Goal: Task Accomplishment & Management: Check status

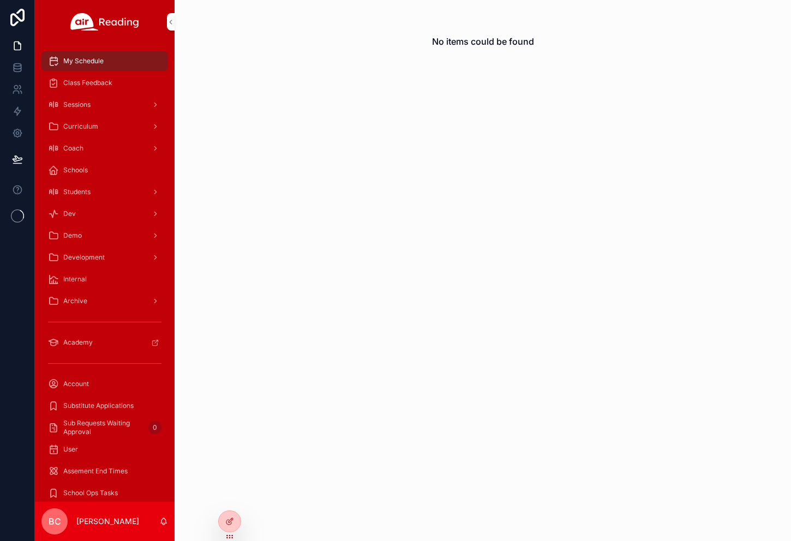
click at [0, 0] on icon at bounding box center [0, 0] width 0 height 0
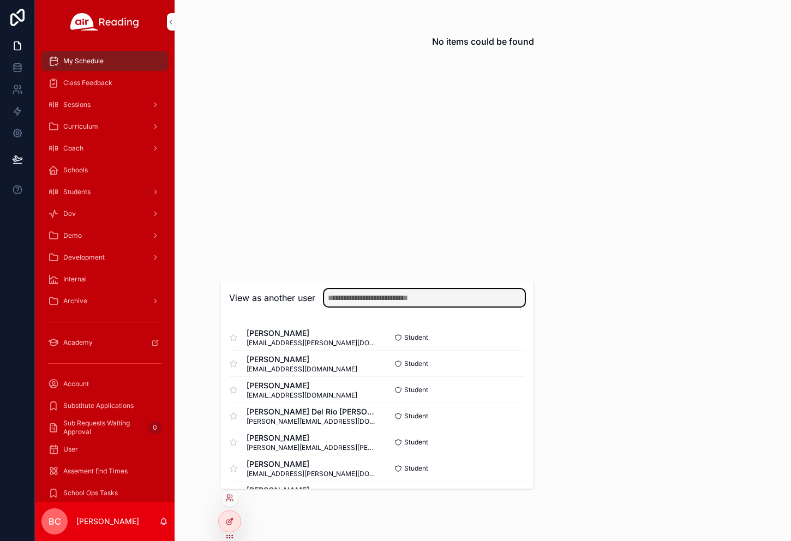
click at [353, 300] on input "text" at bounding box center [424, 297] width 201 height 17
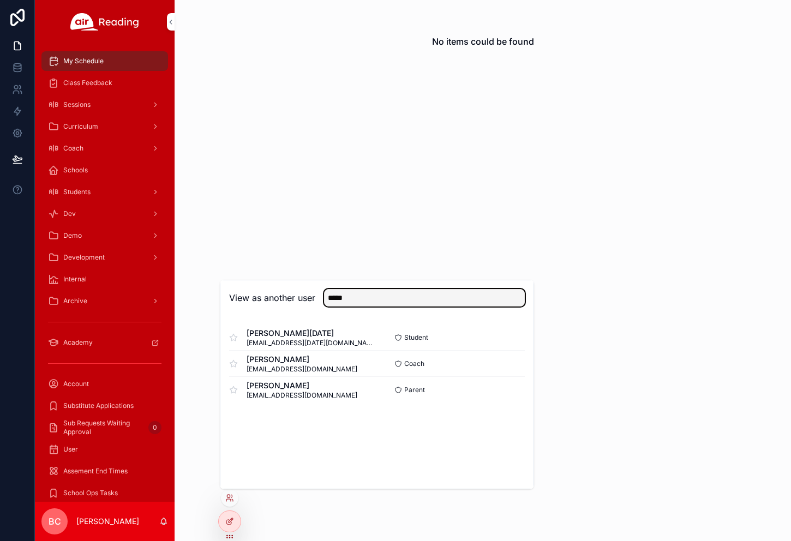
type input "*****"
click at [0, 0] on button "Select" at bounding box center [0, 0] width 0 height 0
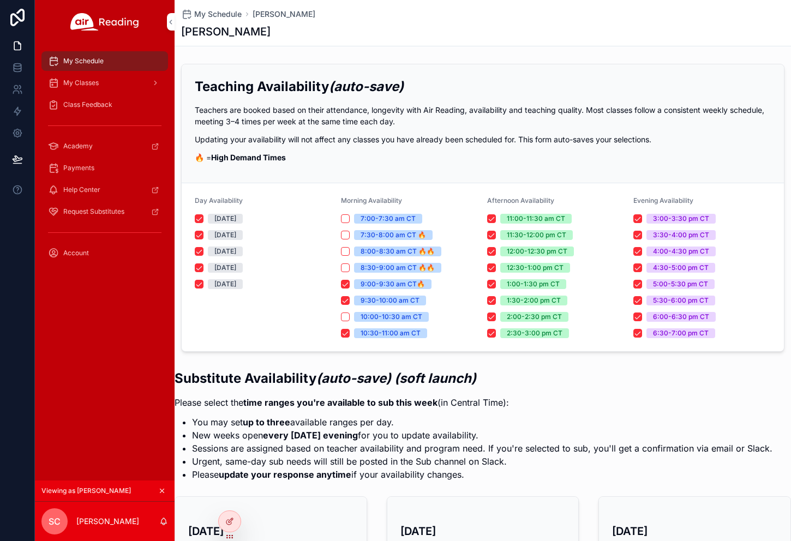
click at [97, 104] on span "Class Feedback" at bounding box center [87, 104] width 49 height 9
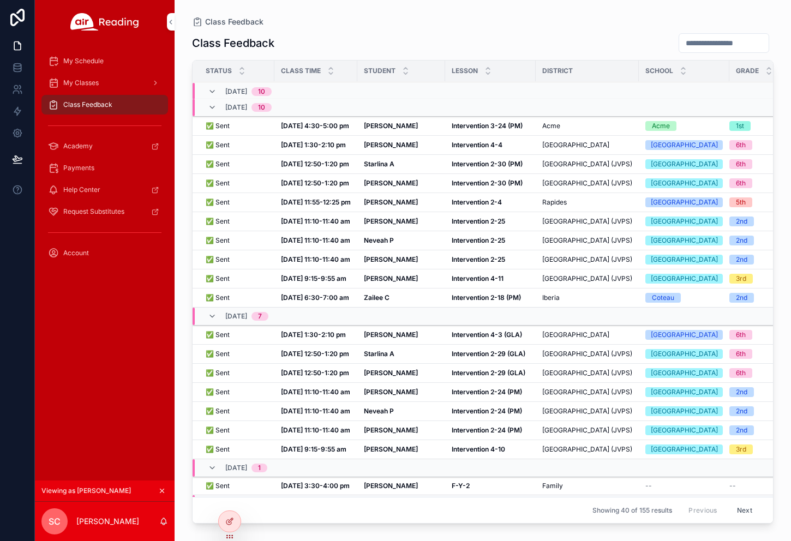
scroll to position [409, 0]
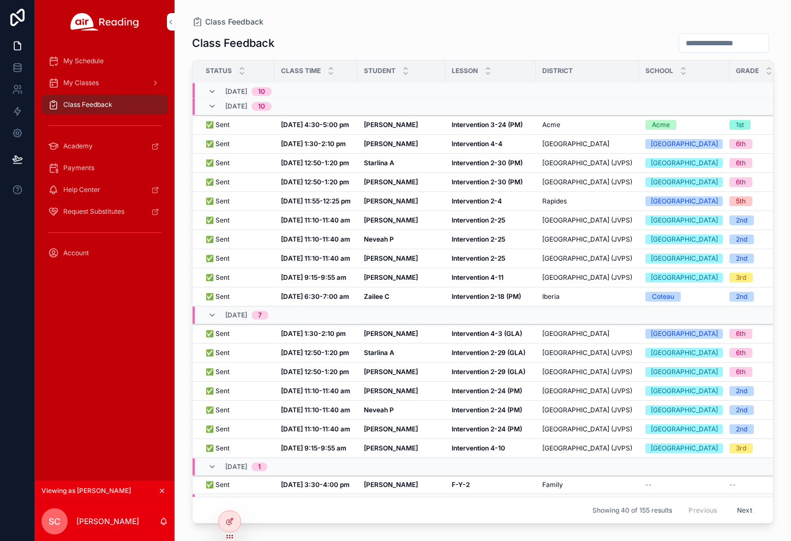
click at [294, 282] on strong "Oct 7, 9:15-9:55 am" at bounding box center [313, 277] width 65 height 8
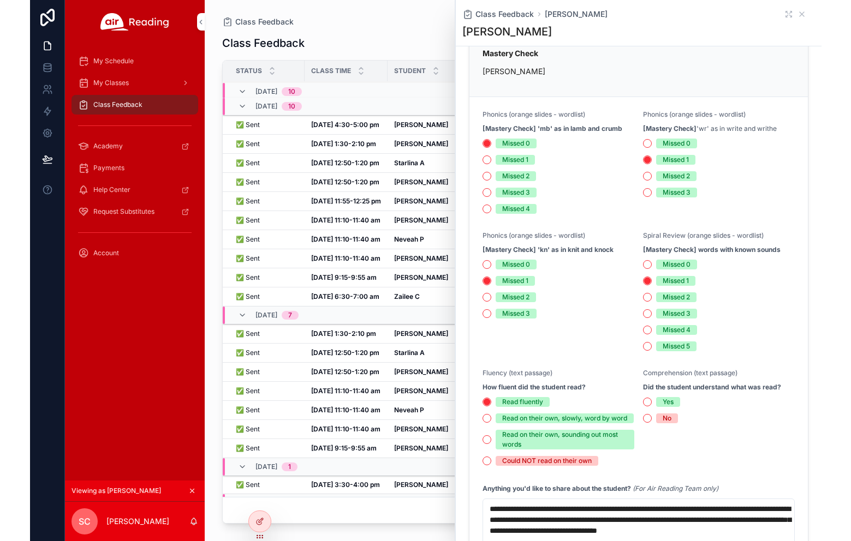
scroll to position [219, 0]
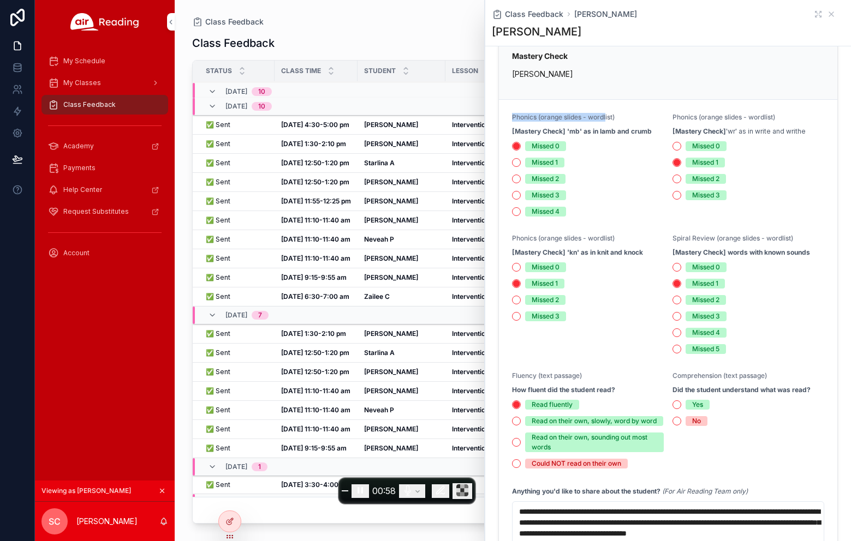
drag, startPoint x: 512, startPoint y: 117, endPoint x: 607, endPoint y: 117, distance: 95.5
click at [607, 117] on span "Phonics (orange slides - wordlist)" at bounding box center [563, 117] width 103 height 8
click at [565, 117] on span "Phonics (orange slides - wordlist)" at bounding box center [563, 117] width 103 height 8
drag, startPoint x: 543, startPoint y: 117, endPoint x: 608, endPoint y: 117, distance: 65.5
click at [608, 117] on span "Phonics (orange slides - wordlist)" at bounding box center [563, 117] width 103 height 8
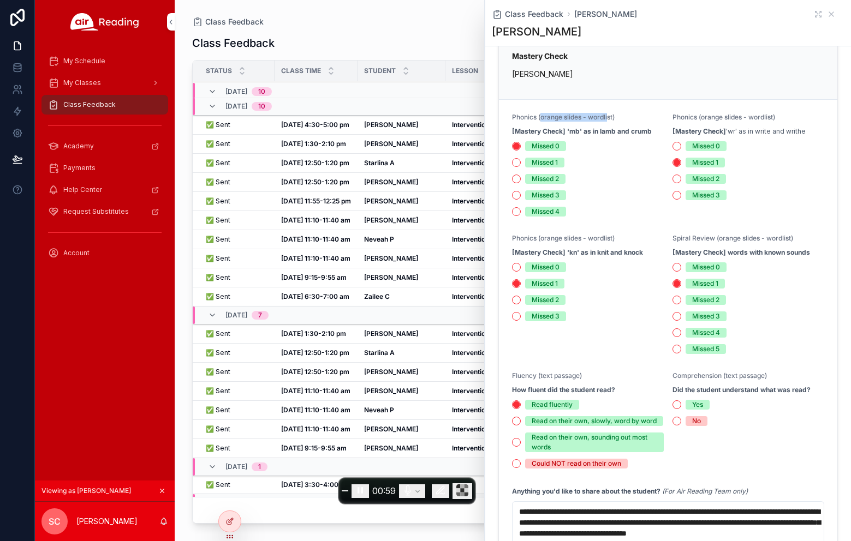
click at [609, 117] on span "Phonics (orange slides - wordlist)" at bounding box center [563, 117] width 103 height 8
drag, startPoint x: 671, startPoint y: 236, endPoint x: 736, endPoint y: 238, distance: 65.0
click at [736, 238] on form "Phonics (orange slides - wordlist) [Mastery Check] 'mb' as in lamb and crumb Mi…" at bounding box center [668, 383] width 338 height 566
click at [677, 236] on span "Spiral Review (orange slides - wordlist)" at bounding box center [732, 238] width 121 height 8
drag, startPoint x: 672, startPoint y: 237, endPoint x: 714, endPoint y: 238, distance: 41.5
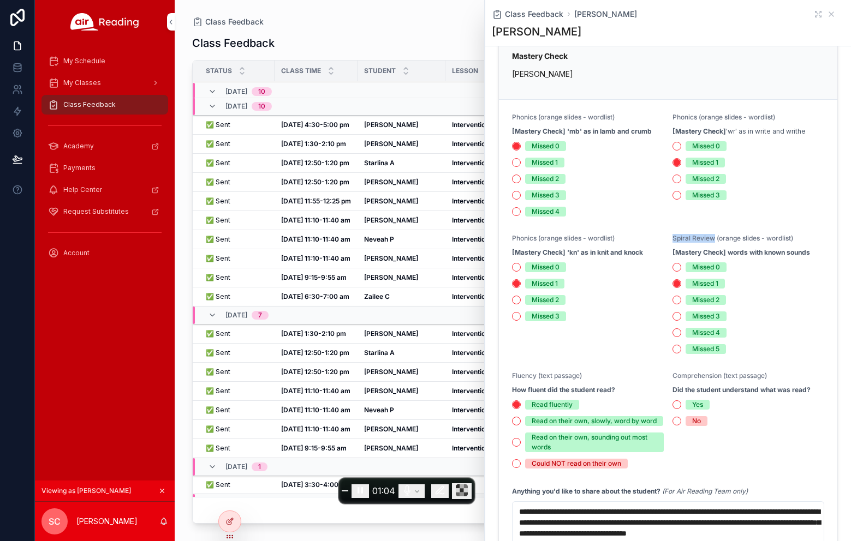
click at [714, 238] on span "Spiral Review (orange slides - wordlist)" at bounding box center [732, 238] width 121 height 8
click at [684, 238] on span "Spiral Review (orange slides - wordlist)" at bounding box center [732, 238] width 121 height 8
drag, startPoint x: 672, startPoint y: 238, endPoint x: 761, endPoint y: 237, distance: 89.0
click at [761, 237] on span "Spiral Review (orange slides - wordlist)" at bounding box center [732, 238] width 121 height 8
click at [760, 237] on span "Spiral Review (orange slides - wordlist)" at bounding box center [732, 238] width 121 height 8
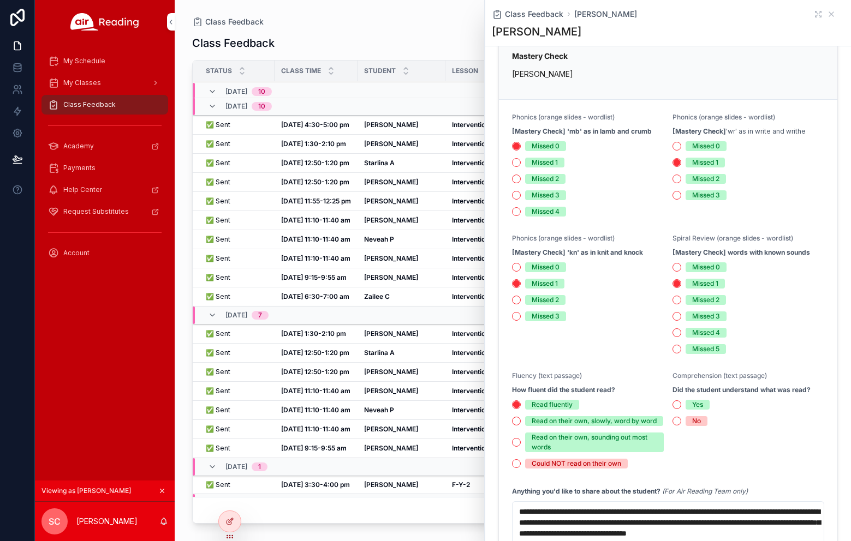
click at [517, 117] on span "Phonics (orange slides - wordlist)" at bounding box center [563, 117] width 103 height 8
drag, startPoint x: 513, startPoint y: 116, endPoint x: 619, endPoint y: 116, distance: 106.4
click at [619, 116] on div "Phonics (orange slides - wordlist)" at bounding box center [588, 119] width 152 height 13
copy span "Phonics (orange slides - wordlist)"
drag, startPoint x: 801, startPoint y: 237, endPoint x: 669, endPoint y: 236, distance: 131.5
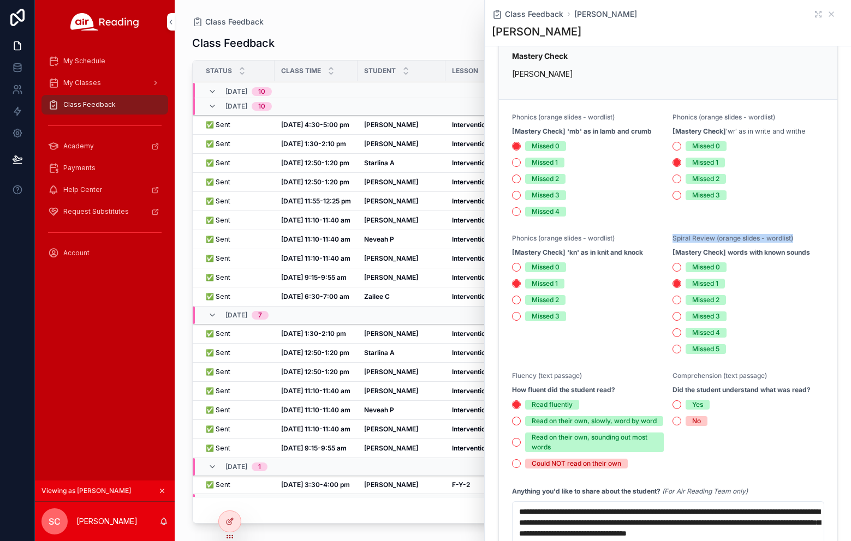
click at [669, 236] on form "Phonics (orange slides - wordlist) [Mastery Check] 'mb' as in lamb and crumb Mi…" at bounding box center [668, 383] width 338 height 566
copy span "Spiral Review (orange slides - wordlist)"
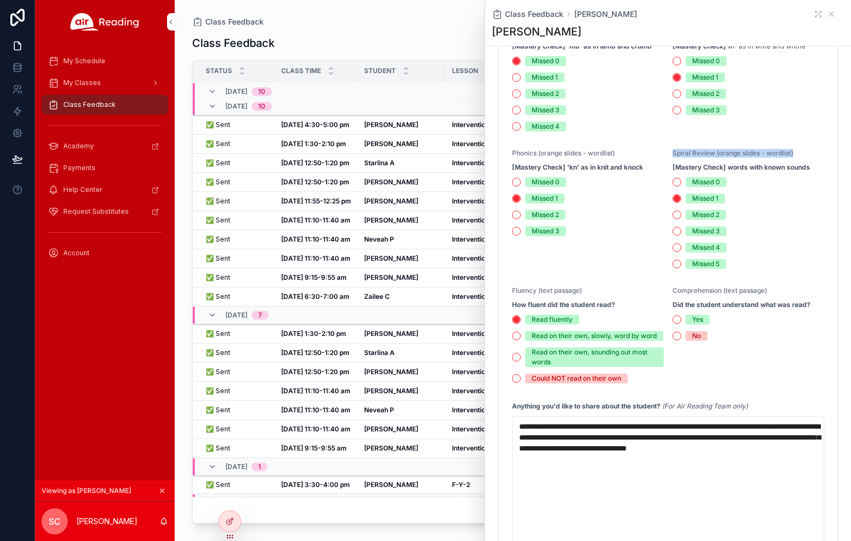
scroll to position [306, 0]
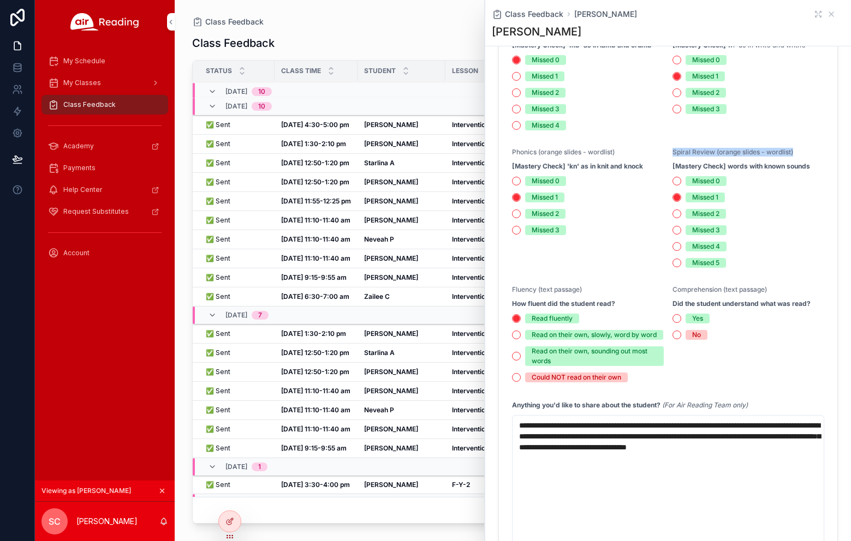
click at [357, 173] on td "Starlina A Starlina A" at bounding box center [401, 163] width 88 height 19
click at [791, 15] on icon "scrollable content" at bounding box center [831, 14] width 9 height 9
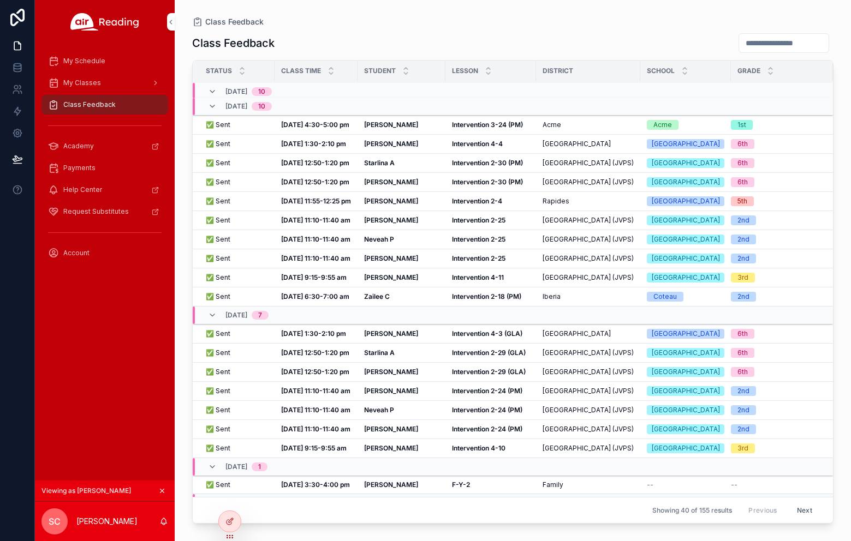
click at [246, 263] on div "✅ Sent ✅ Sent" at bounding box center [237, 258] width 62 height 9
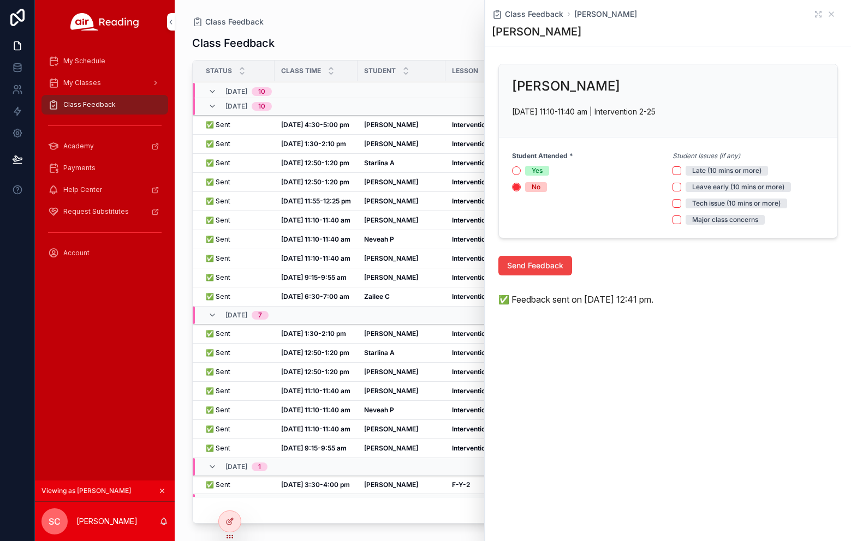
click at [280, 268] on td "Oct 7, 11:10-11:40 am Oct 7, 11:10-11:40 am" at bounding box center [315, 258] width 83 height 19
click at [227, 268] on td "✅ Sent ✅ Sent" at bounding box center [234, 258] width 82 height 19
click at [791, 15] on div "Class Feedback Daniel P" at bounding box center [668, 14] width 352 height 11
click at [791, 15] on icon "scrollable content" at bounding box center [831, 14] width 4 height 4
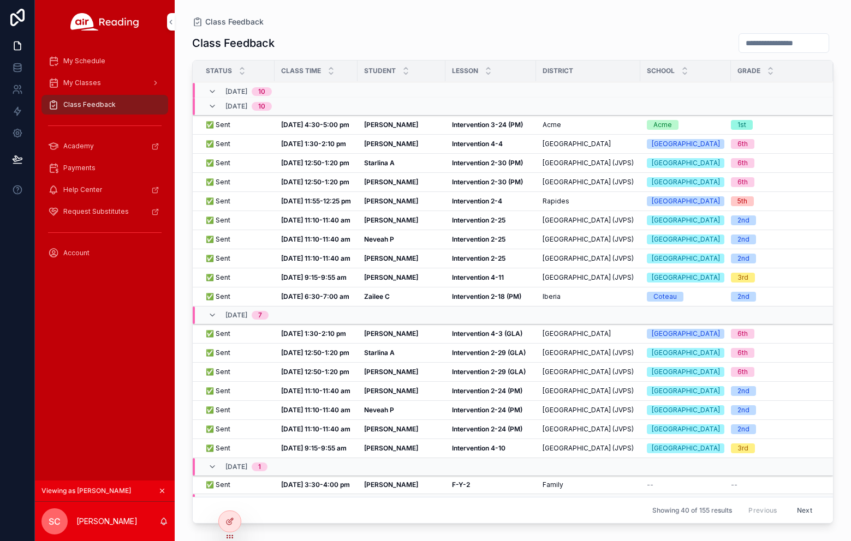
click at [220, 129] on span "✅ Sent" at bounding box center [218, 125] width 25 height 9
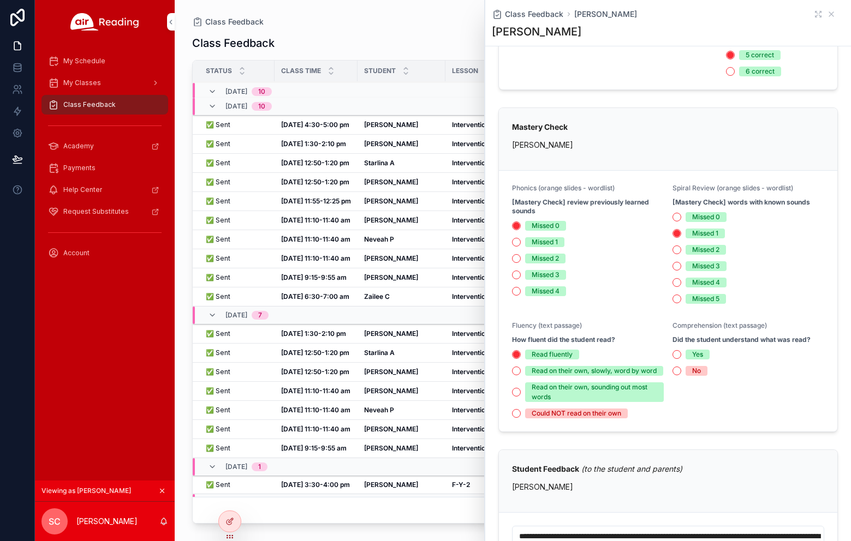
scroll to position [811, 0]
click at [791, 12] on icon "scrollable content" at bounding box center [831, 14] width 9 height 9
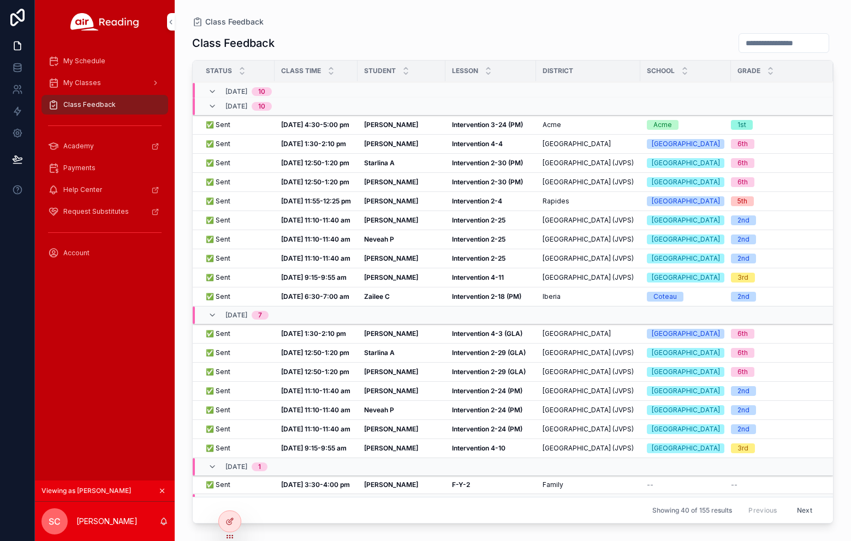
click at [220, 148] on span "✅ Sent" at bounding box center [218, 144] width 25 height 9
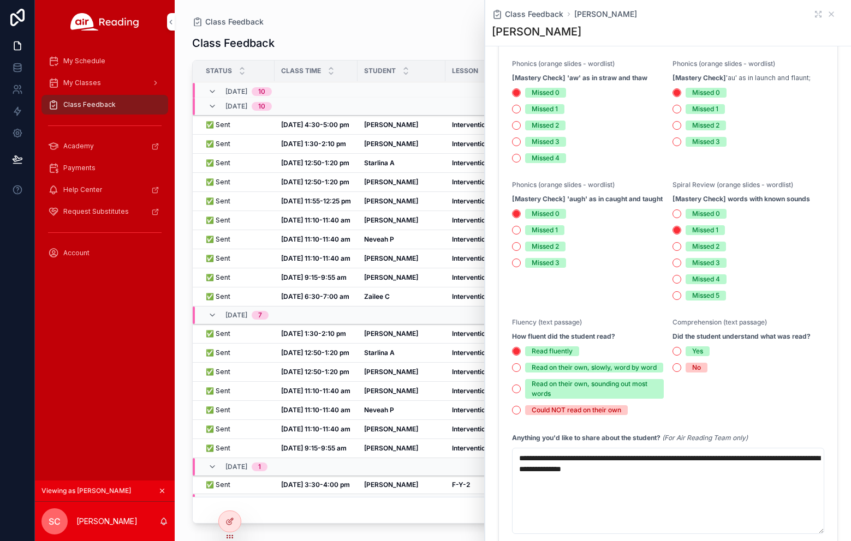
scroll to position [282, 0]
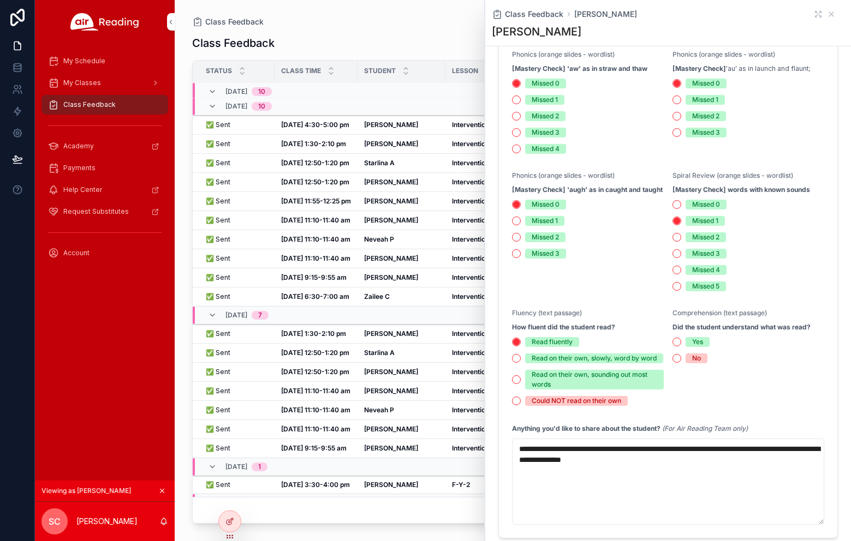
click at [365, 28] on div "Class Feedback Status Class Time Student Lesson District School Grade 10/09, Th…" at bounding box center [512, 277] width 641 height 502
click at [791, 14] on icon "scrollable content" at bounding box center [831, 14] width 9 height 9
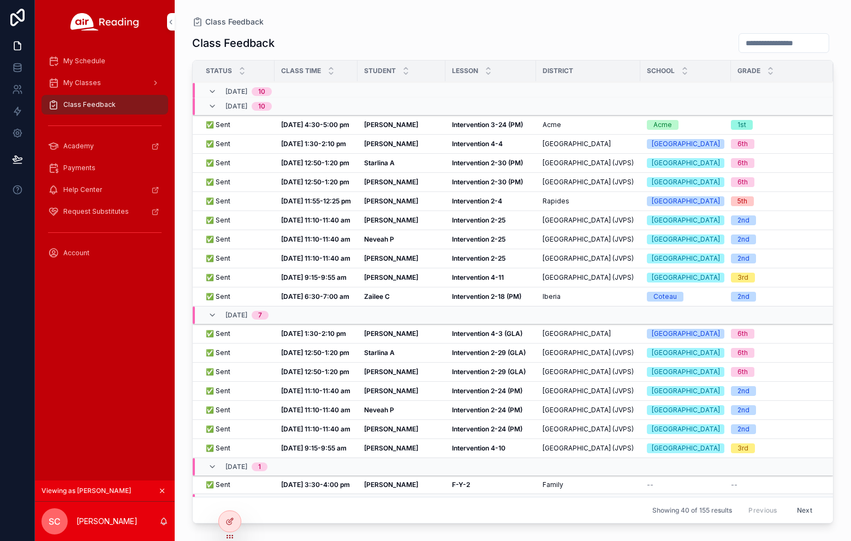
scroll to position [406, 0]
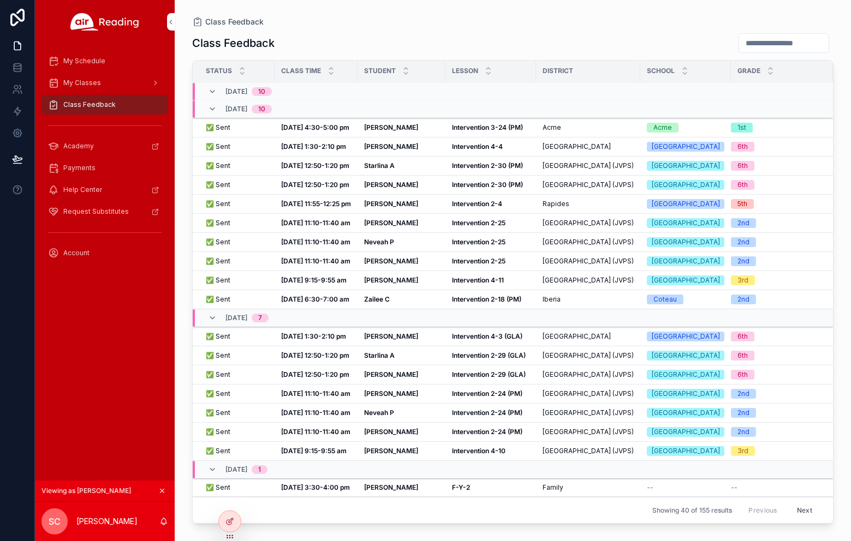
click at [229, 228] on div "✅ Sent ✅ Sent" at bounding box center [237, 223] width 62 height 9
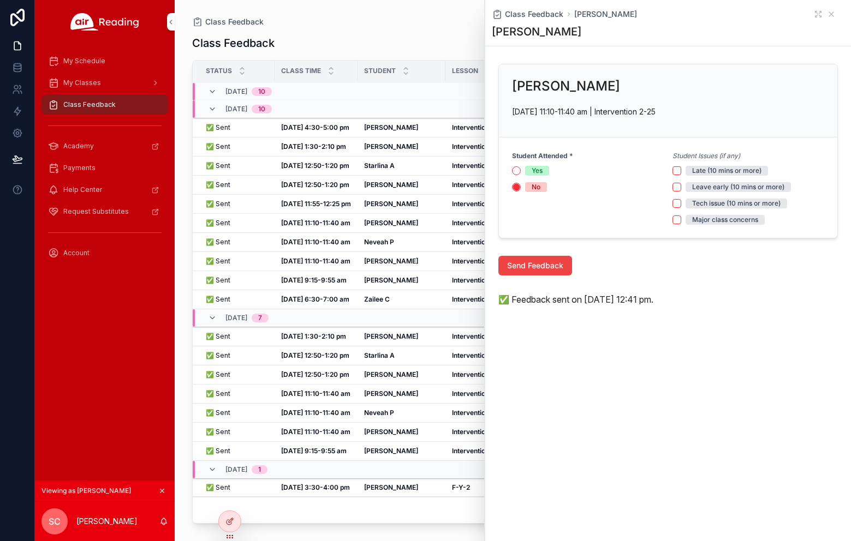
click at [318, 252] on td "Oct 7, 11:10-11:40 am Oct 7, 11:10-11:40 am" at bounding box center [315, 242] width 83 height 19
click at [791, 15] on icon "scrollable content" at bounding box center [831, 14] width 9 height 9
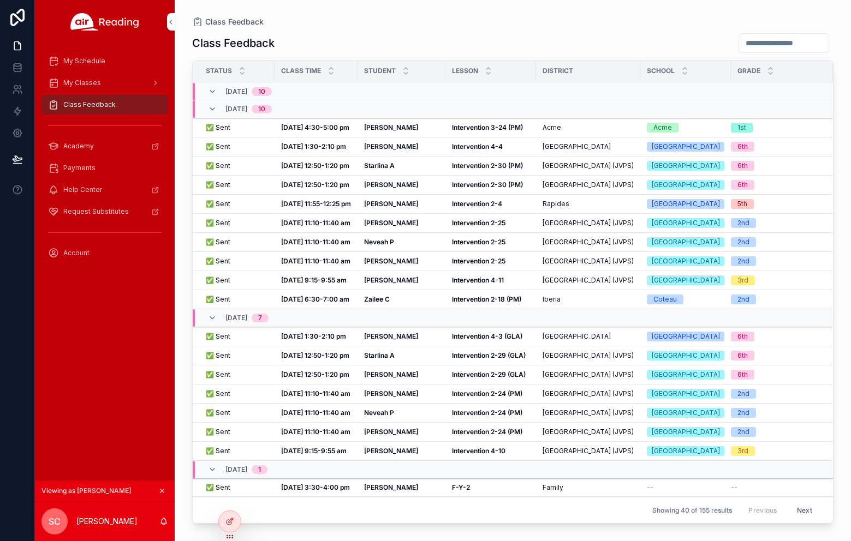
click at [224, 247] on span "✅ Sent" at bounding box center [218, 242] width 25 height 9
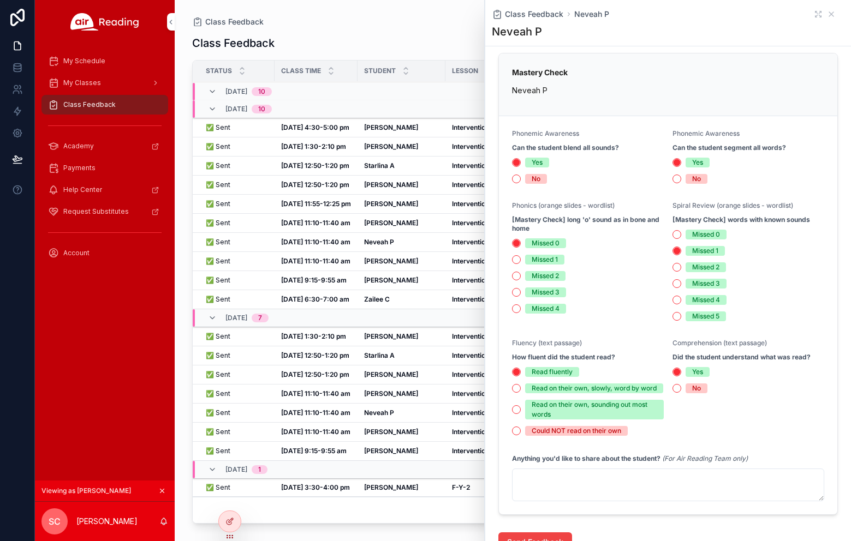
scroll to position [204, 0]
